Goal: Information Seeking & Learning: Learn about a topic

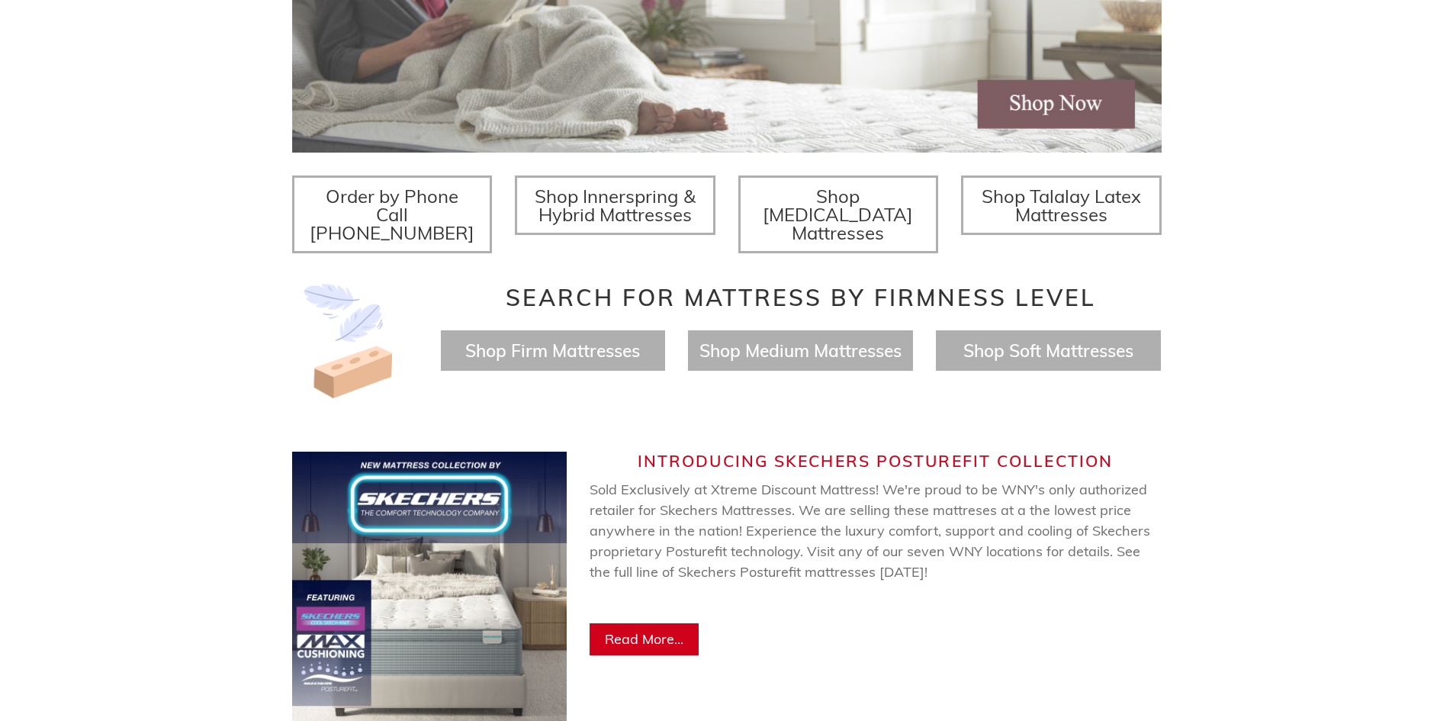
scroll to position [458, 0]
click at [785, 340] on span "Shop Medium Mattresses" at bounding box center [800, 351] width 202 height 22
click at [1083, 340] on span "Shop Soft Mattresses" at bounding box center [1048, 351] width 170 height 22
